Goal: Task Accomplishment & Management: Manage account settings

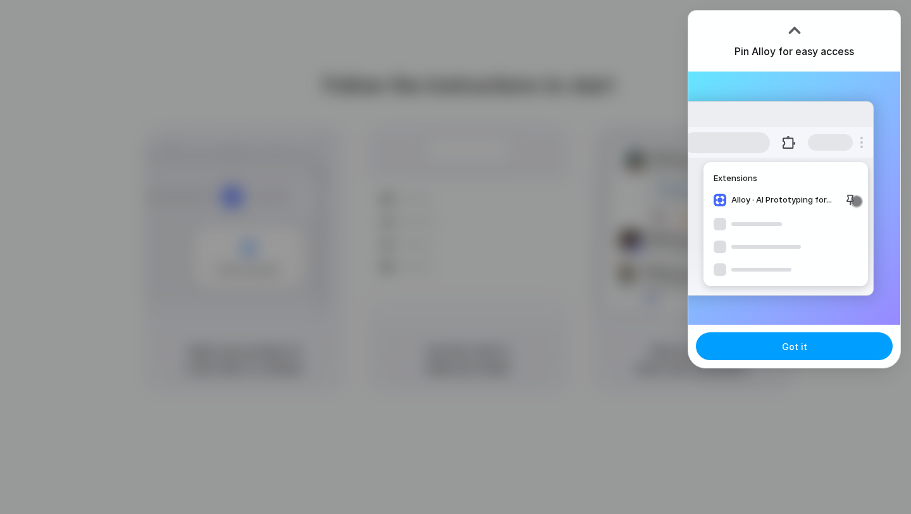
click at [784, 351] on span "Got it" at bounding box center [794, 346] width 25 height 13
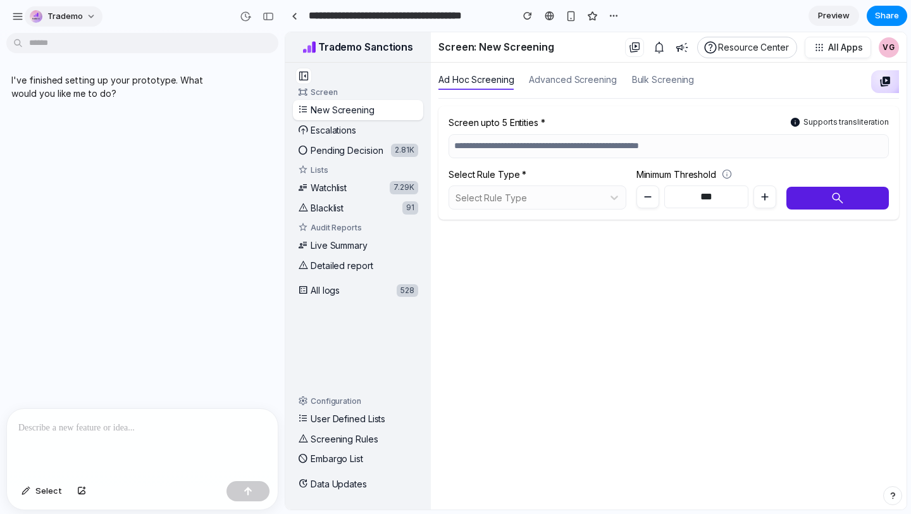
click at [78, 12] on span "Trademo" at bounding box center [64, 16] width 35 height 13
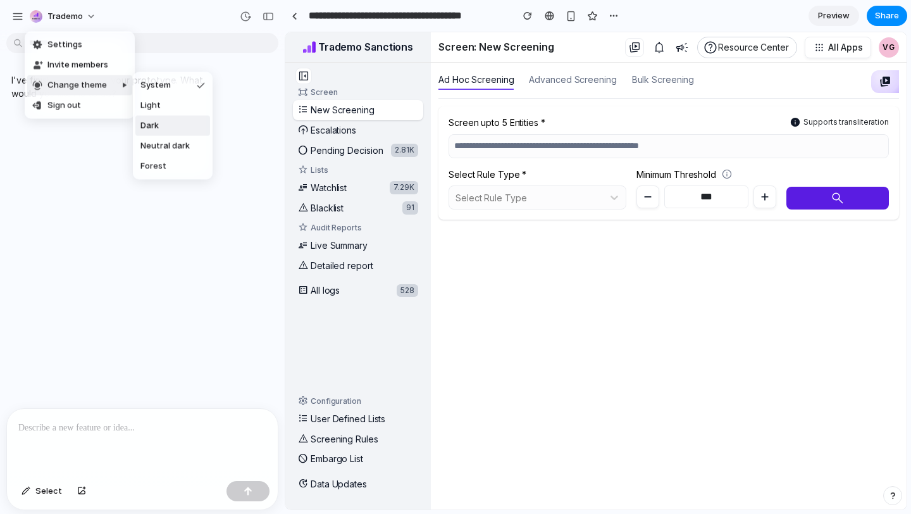
click at [147, 123] on span "Dark" at bounding box center [149, 126] width 18 height 13
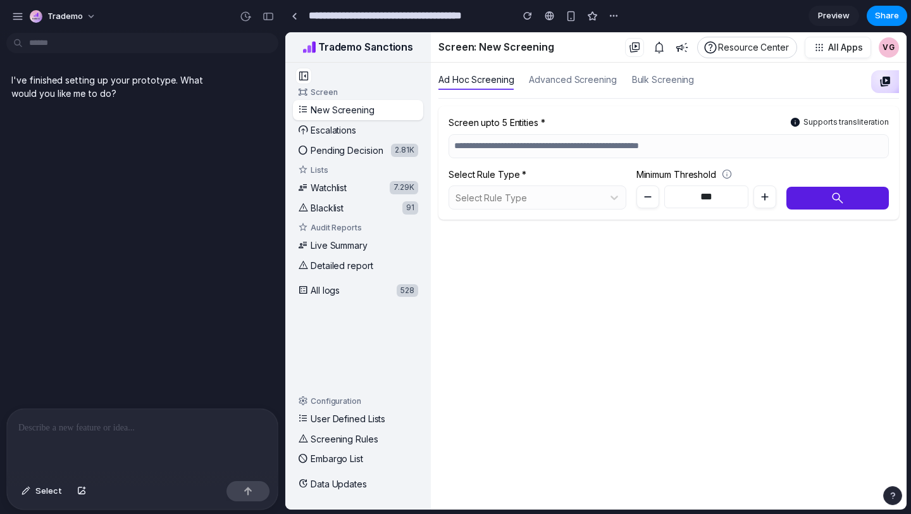
click at [141, 165] on div "I've finished setting up your prototype. What would you like me to do?" at bounding box center [138, 223] width 277 height 370
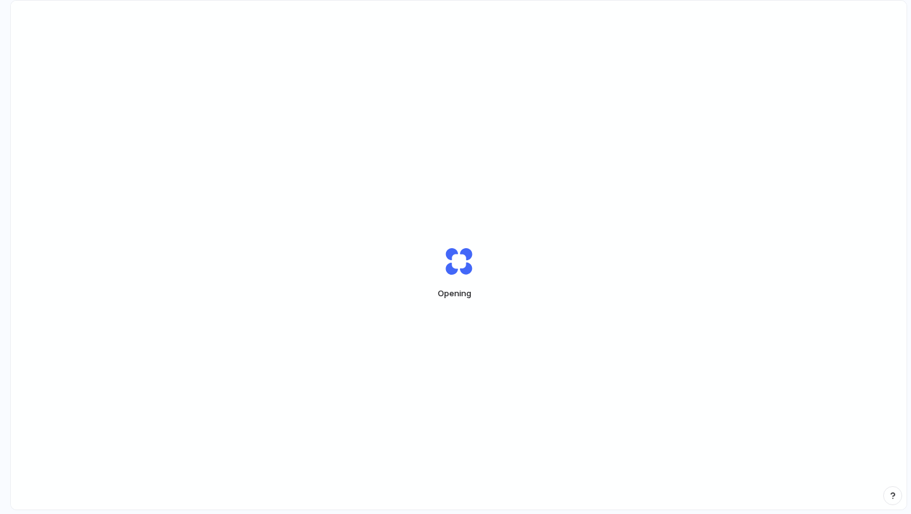
scroll to position [36, 0]
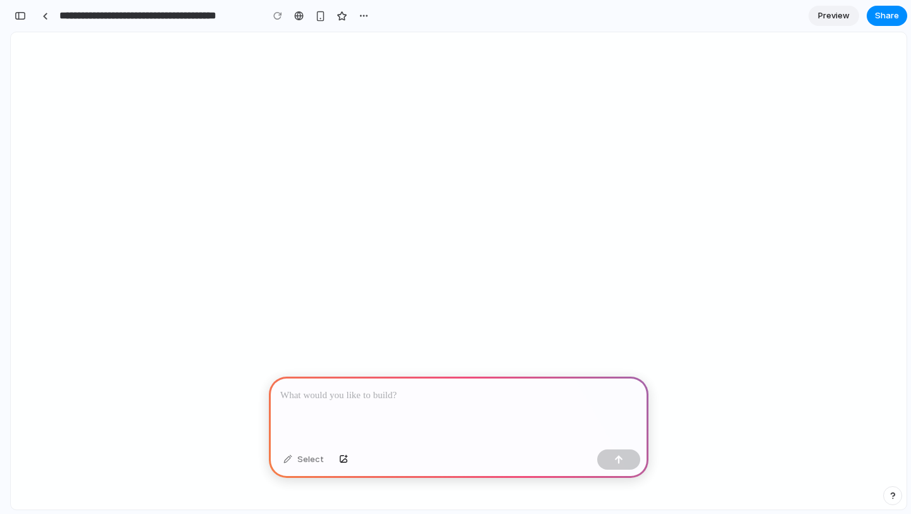
click at [346, 409] on div at bounding box center [459, 411] width 380 height 68
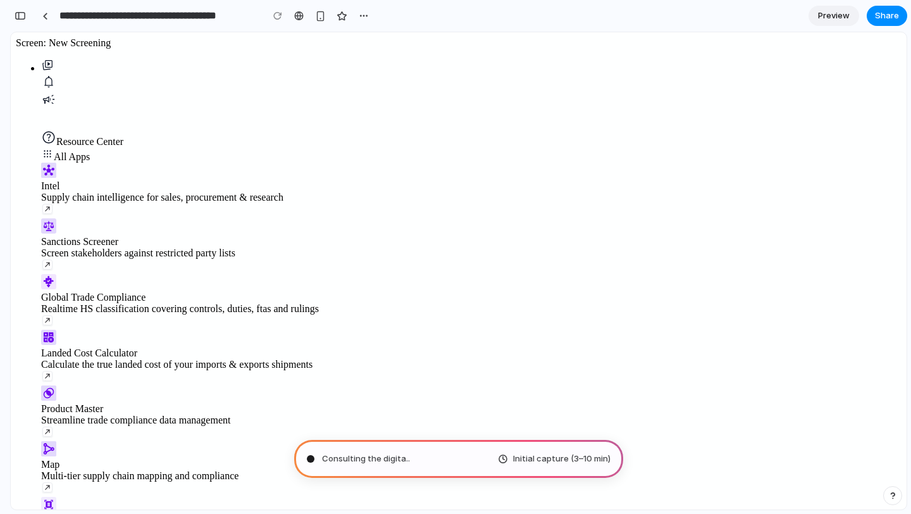
type input "**********"
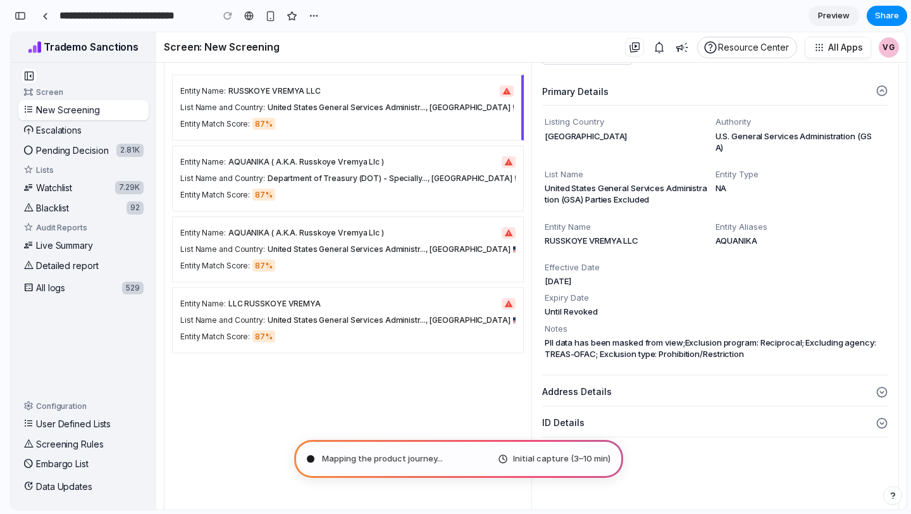
scroll to position [256, 0]
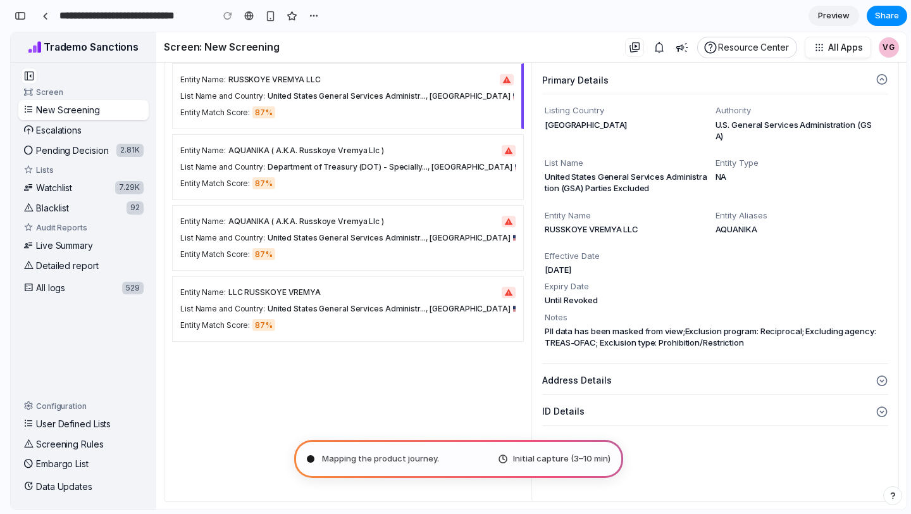
click at [600, 387] on button "Address Details" at bounding box center [715, 380] width 346 height 28
click at [697, 384] on button "Address Details" at bounding box center [715, 380] width 346 height 28
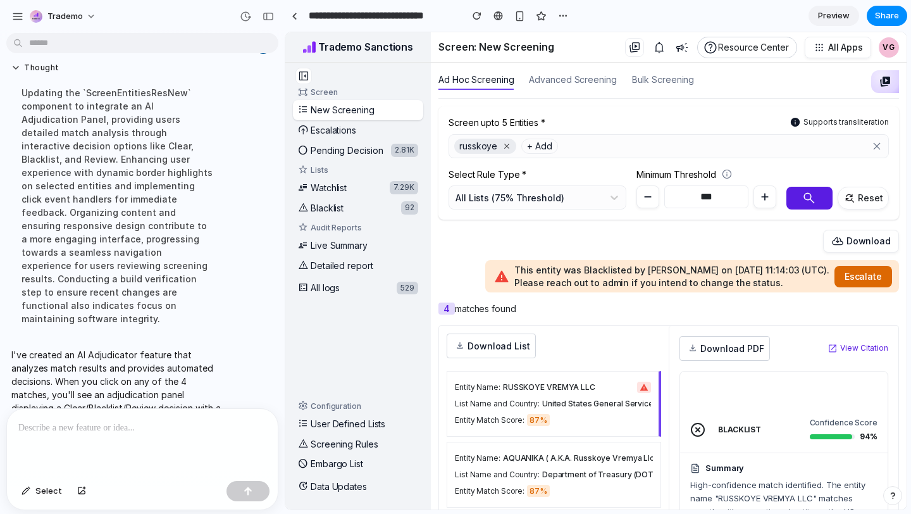
scroll to position [158, 0]
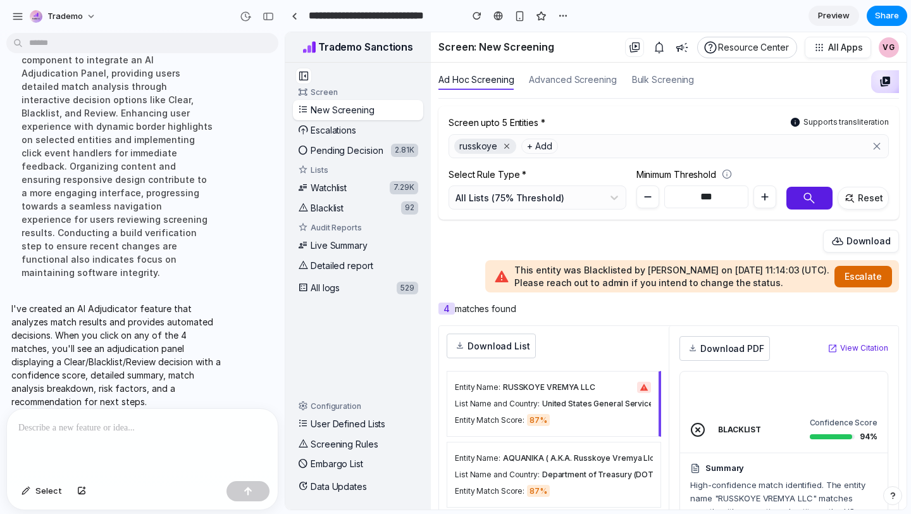
click at [831, 14] on span "Preview" at bounding box center [834, 15] width 32 height 13
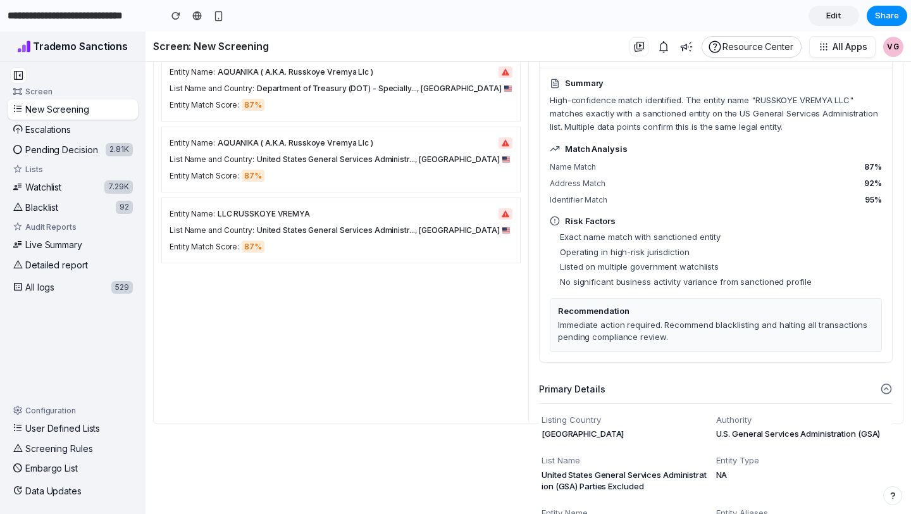
scroll to position [329, 0]
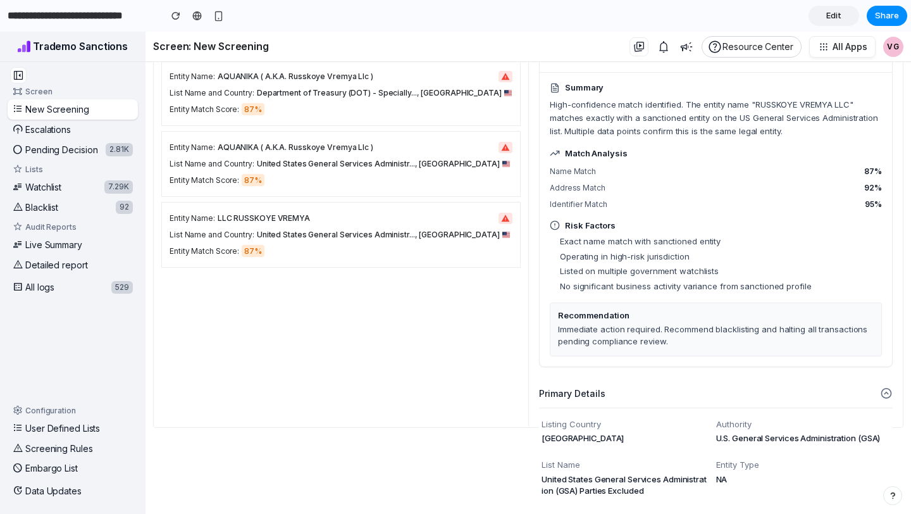
click at [882, 391] on button "Primary Details" at bounding box center [716, 394] width 354 height 28
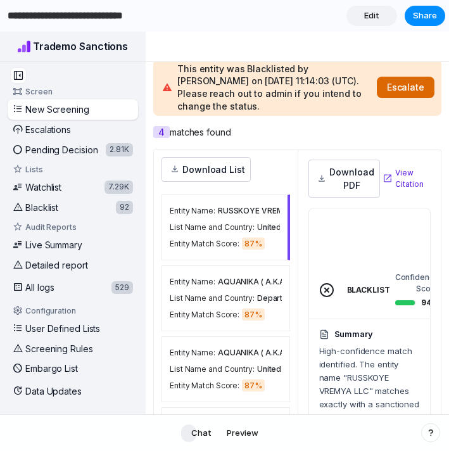
scroll to position [305, 0]
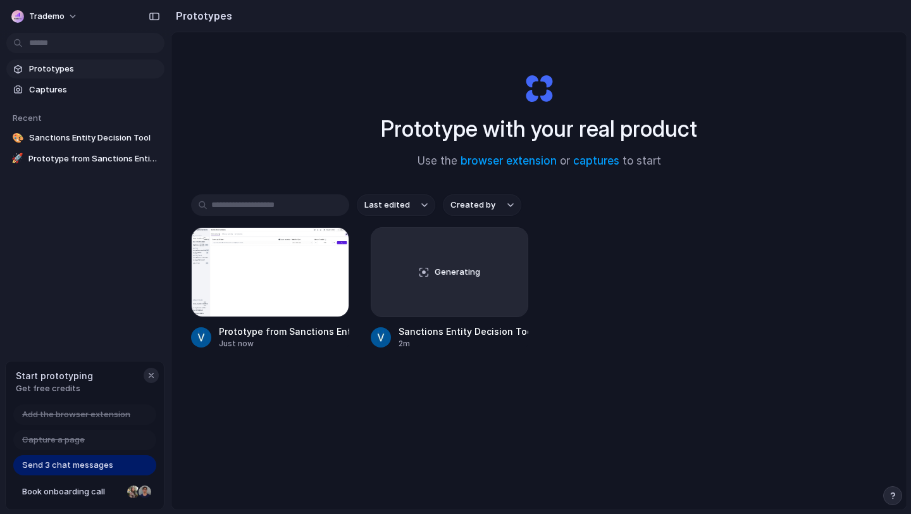
click at [153, 373] on div "button" at bounding box center [151, 375] width 10 height 10
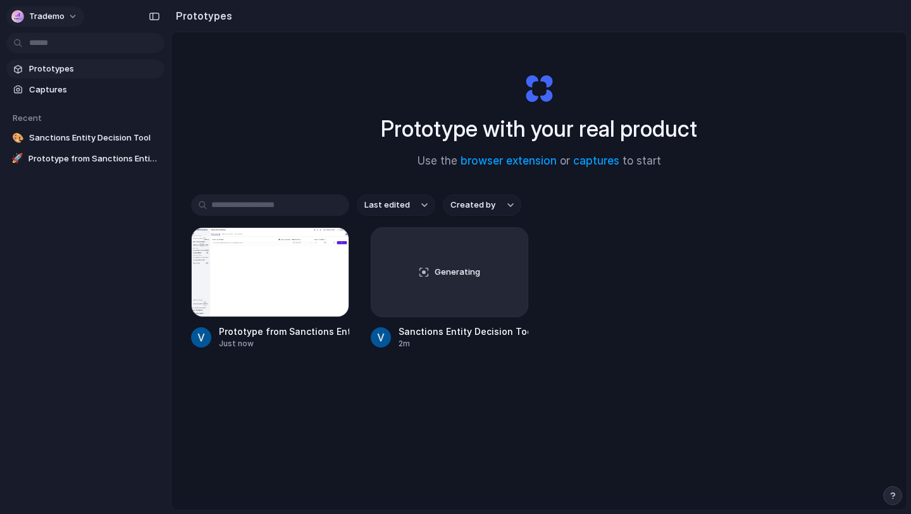
click at [65, 14] on button "Trademo" at bounding box center [45, 16] width 78 height 20
click at [49, 41] on span "Settings" at bounding box center [46, 45] width 35 height 13
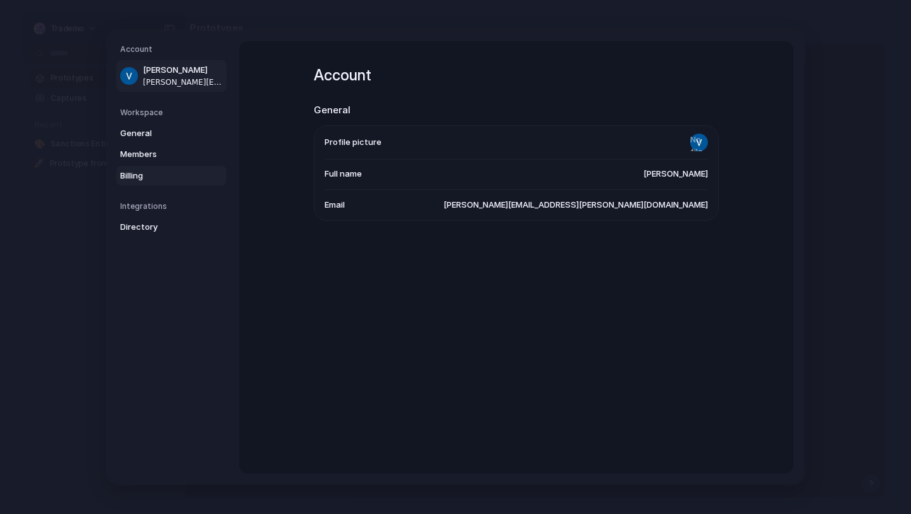
click at [140, 180] on span "Billing" at bounding box center [160, 175] width 81 height 13
